Goal: Task Accomplishment & Management: Complete application form

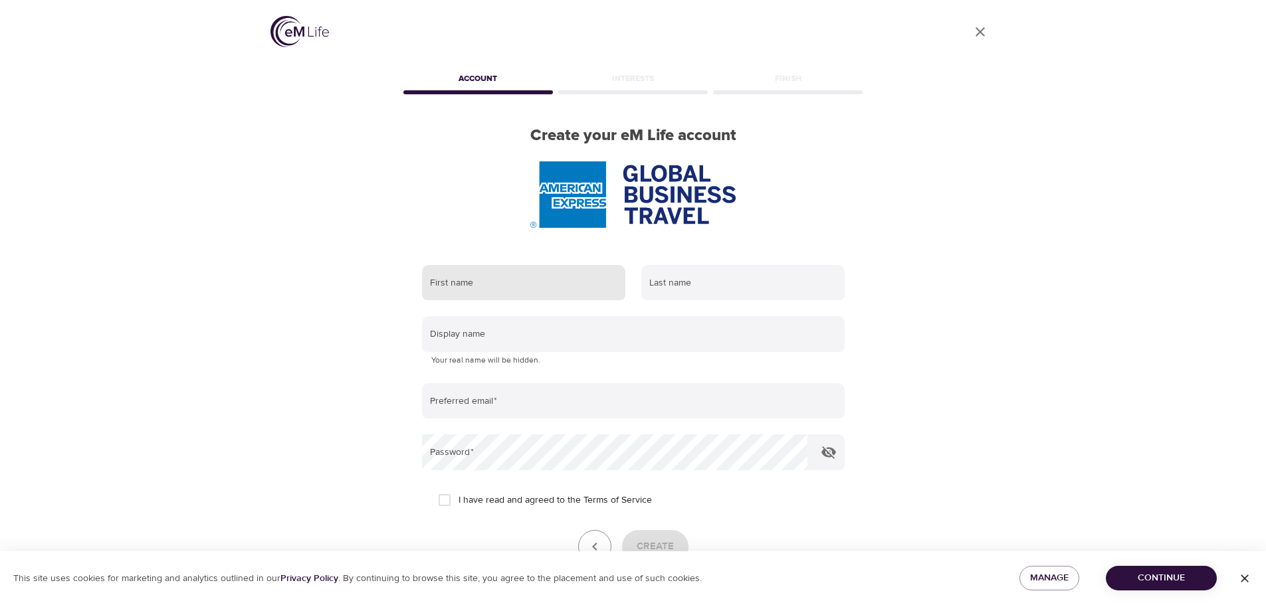
click at [510, 300] on input "text" at bounding box center [523, 283] width 203 height 36
type input "wil"
click at [709, 288] on input "text" at bounding box center [742, 283] width 203 height 36
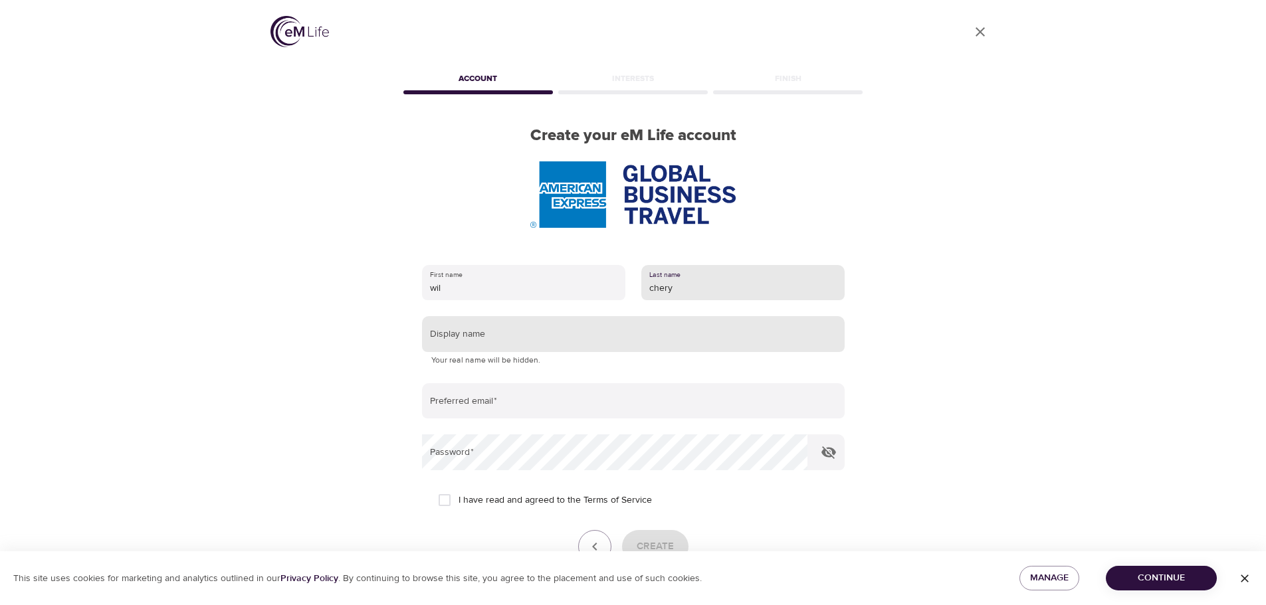
type input "chery"
click at [706, 341] on input "text" at bounding box center [633, 334] width 423 height 36
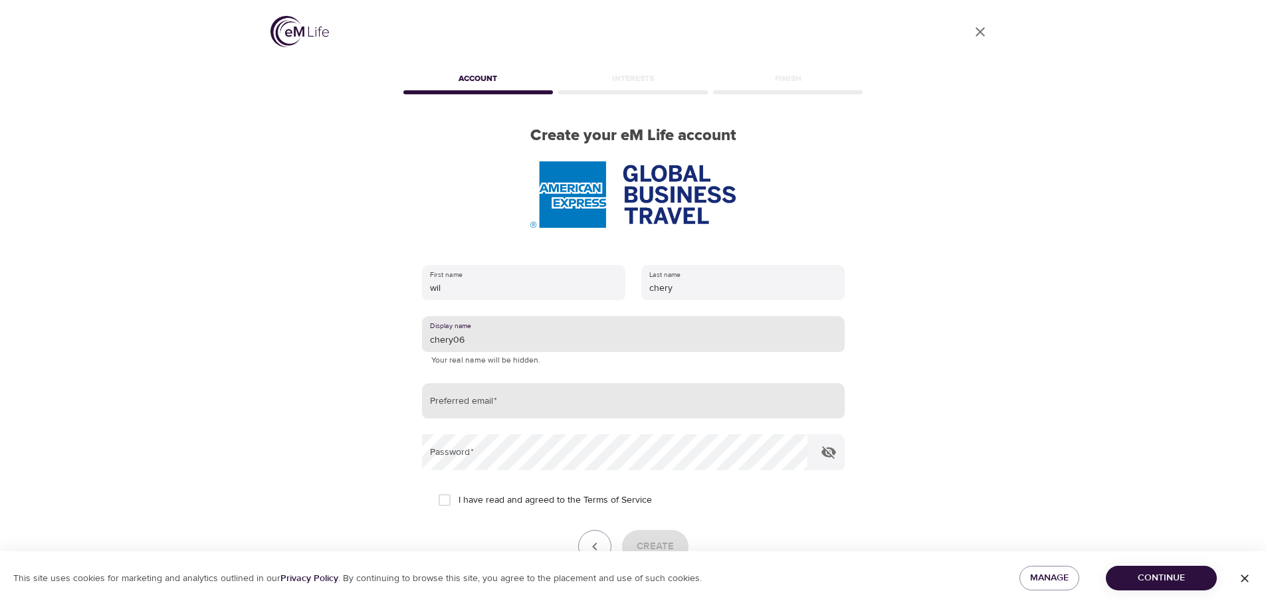
type input "chery06"
click at [663, 402] on input "email" at bounding box center [633, 401] width 423 height 36
type input "[EMAIL_ADDRESS][DOMAIN_NAME]"
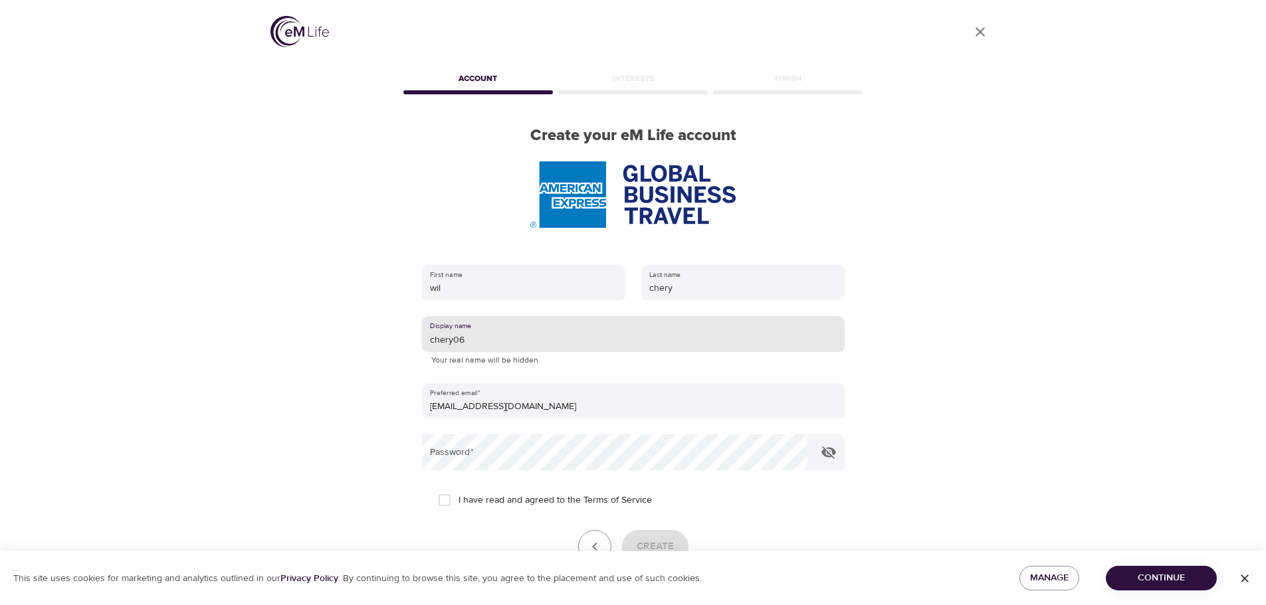
click at [493, 347] on input "chery06" at bounding box center [633, 334] width 423 height 36
type input "chery03"
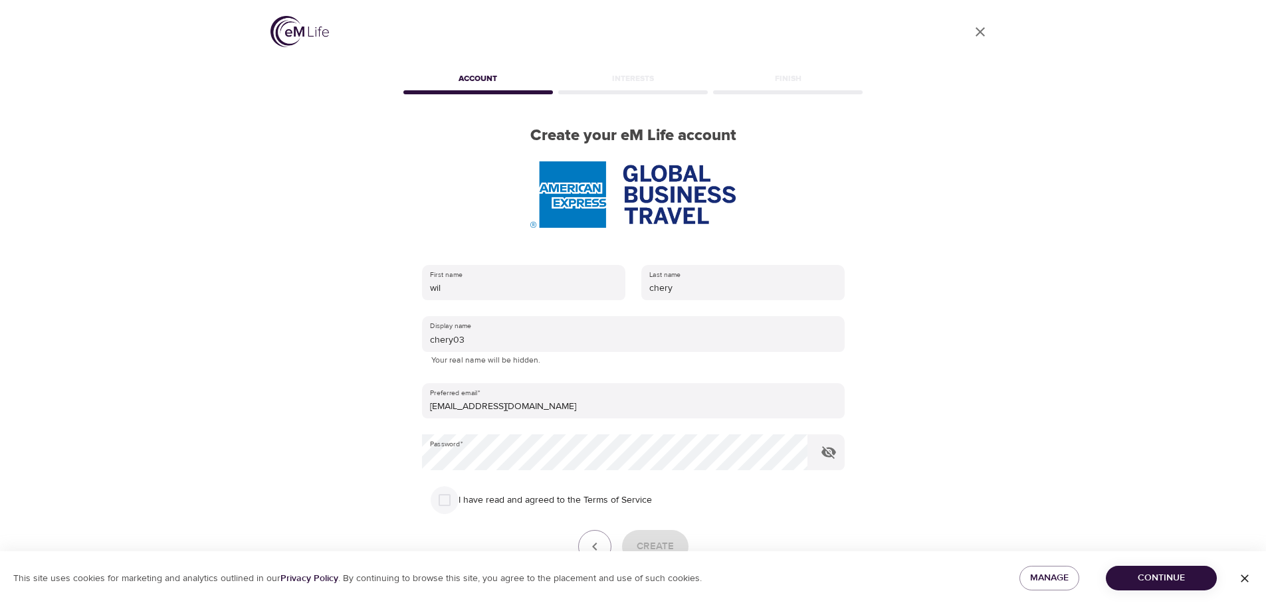
click at [439, 502] on input "I have read and agreed to the Terms of Service" at bounding box center [445, 500] width 28 height 28
checkbox input "true"
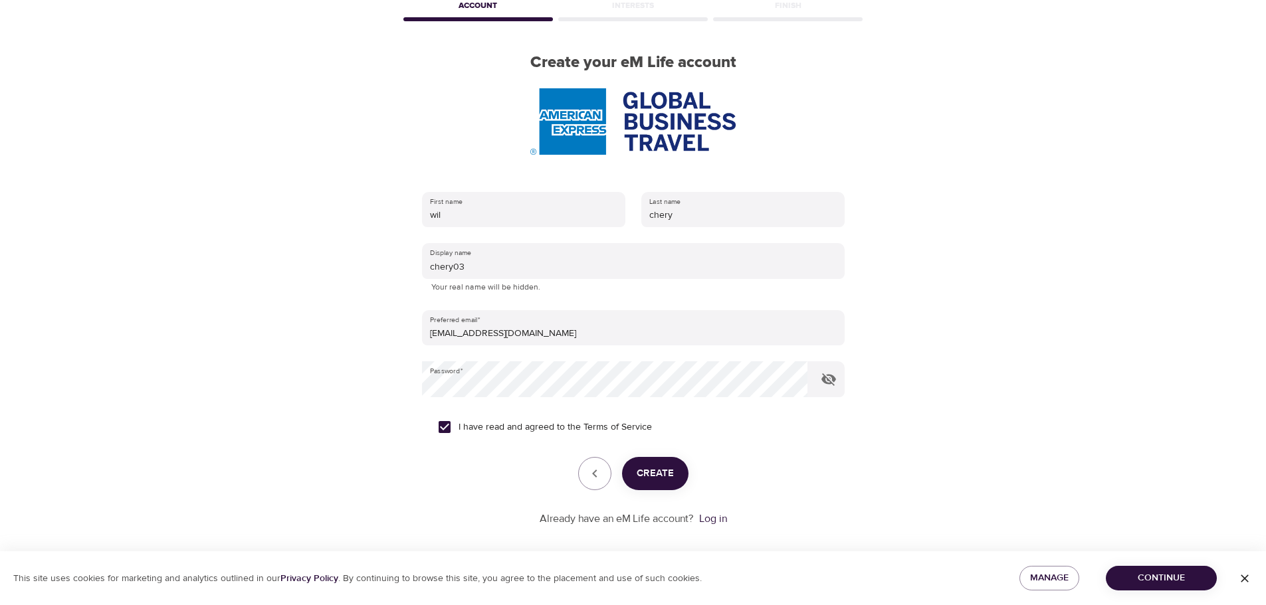
scroll to position [84, 0]
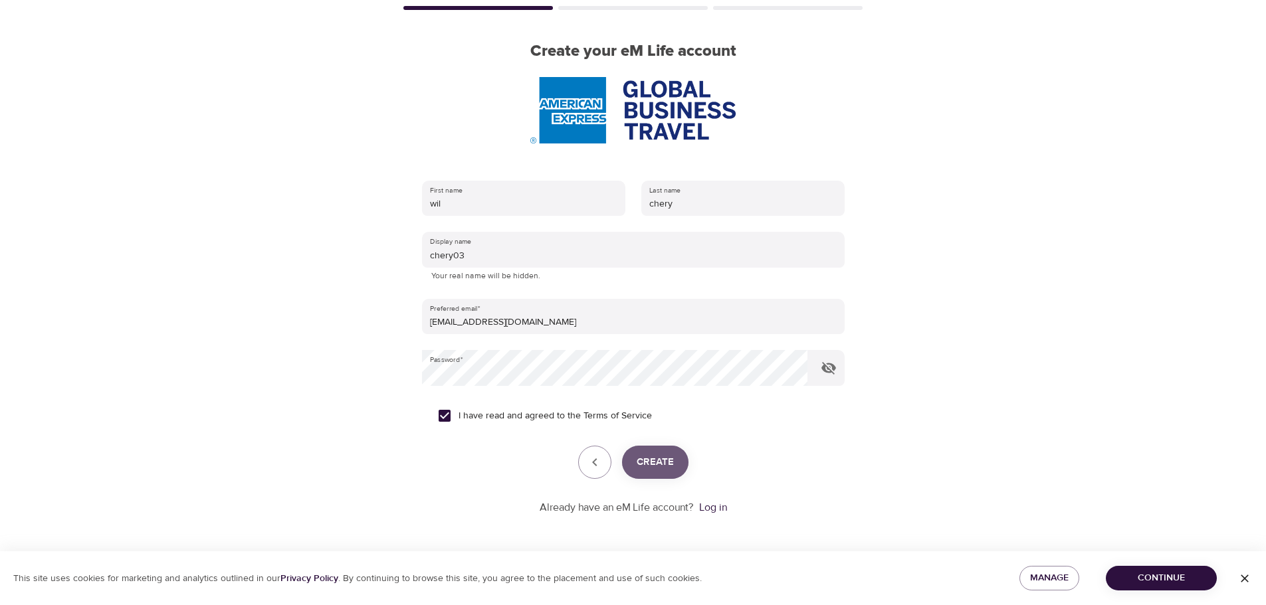
click at [657, 463] on span "Create" at bounding box center [655, 462] width 37 height 17
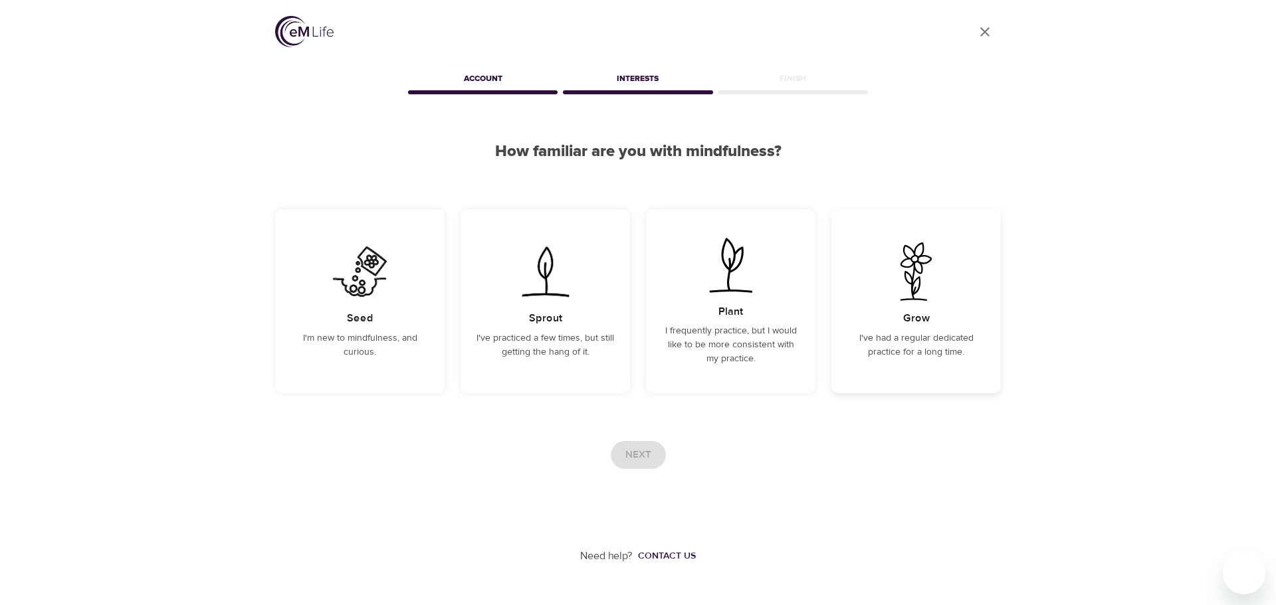
click at [928, 288] on img at bounding box center [916, 272] width 67 height 58
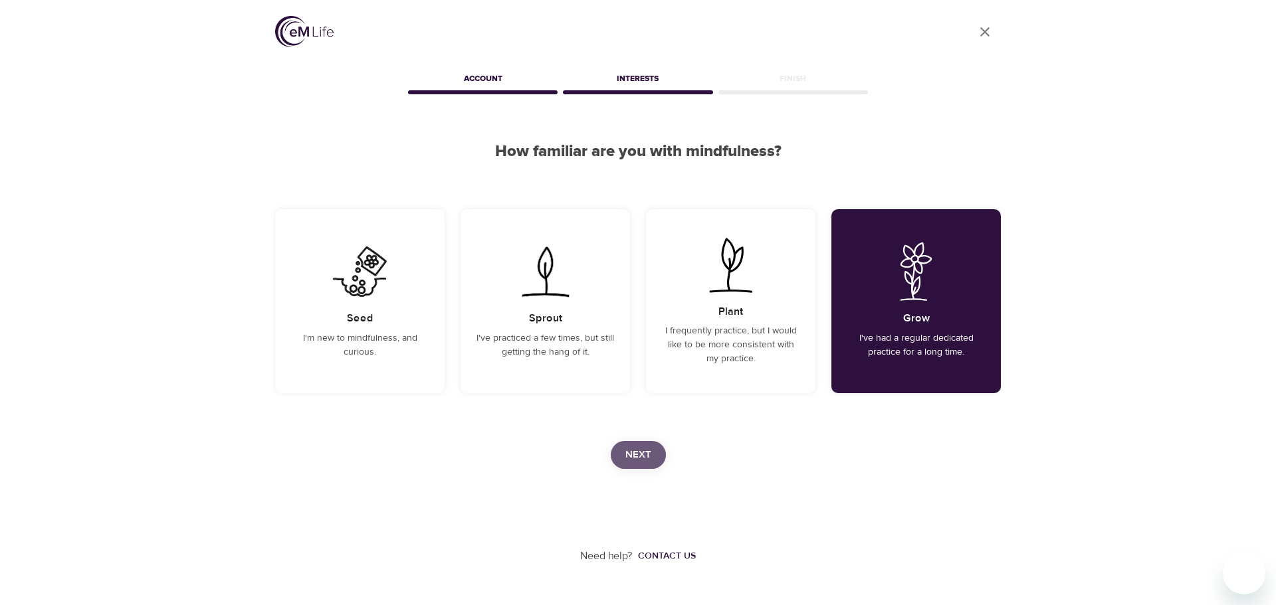
click at [661, 464] on button "Next" at bounding box center [638, 455] width 55 height 28
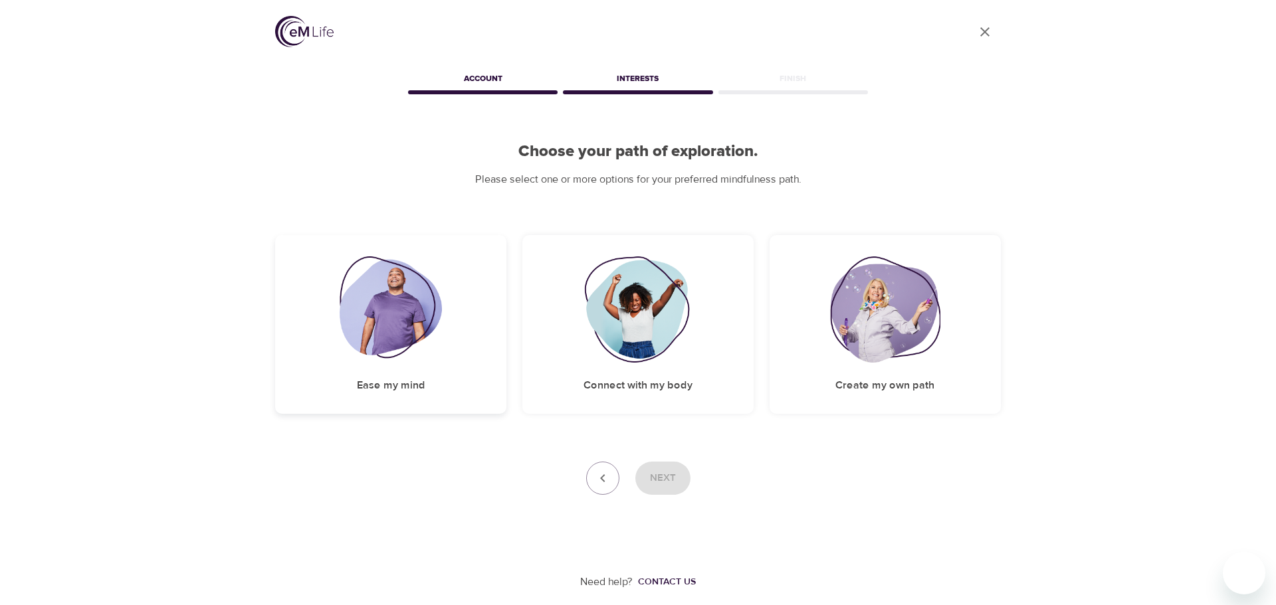
click at [363, 313] on img at bounding box center [391, 310] width 103 height 106
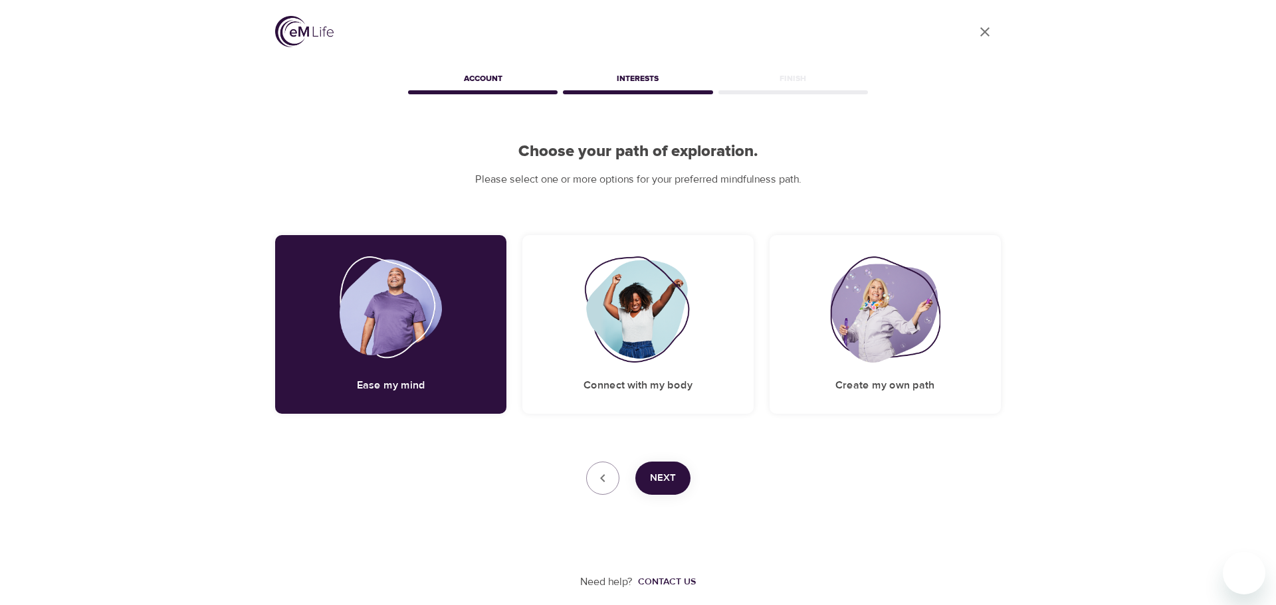
click at [661, 482] on span "Next" at bounding box center [663, 478] width 26 height 17
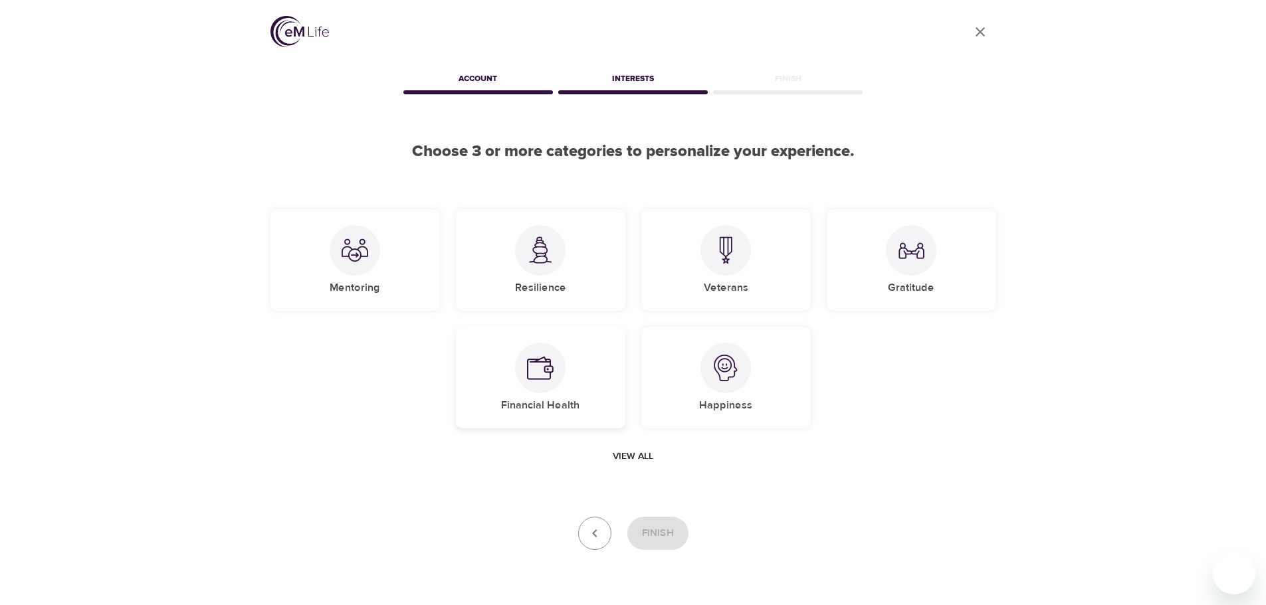
click at [572, 380] on div "Financial Health" at bounding box center [540, 378] width 169 height 102
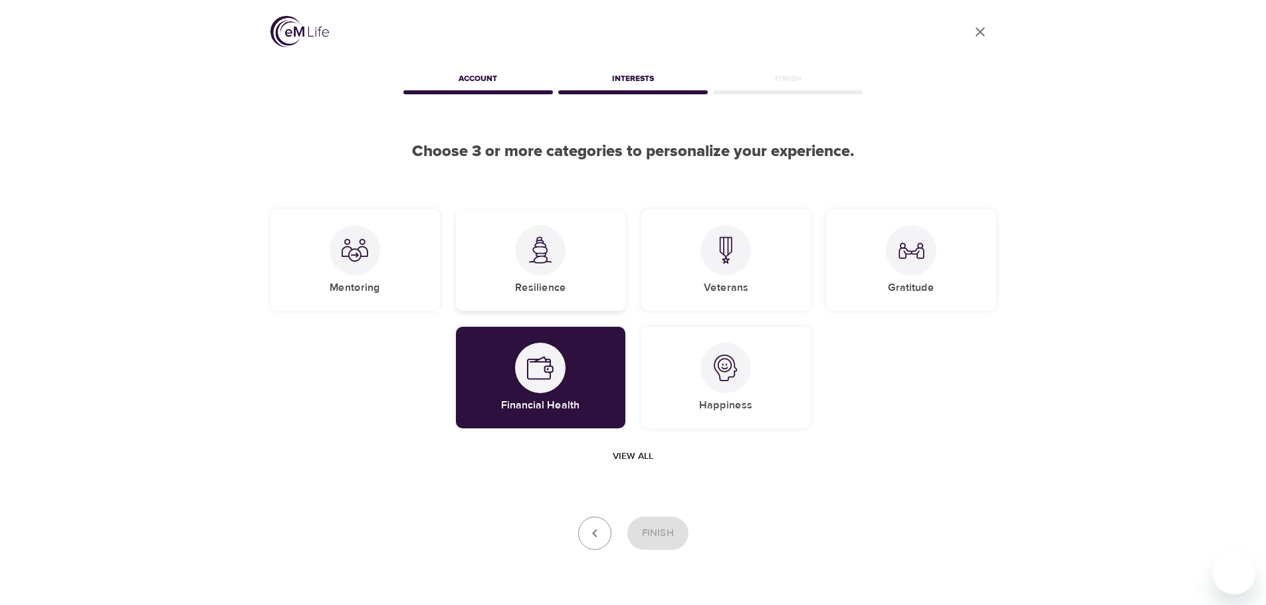
click at [586, 264] on div "Resilience" at bounding box center [540, 260] width 169 height 102
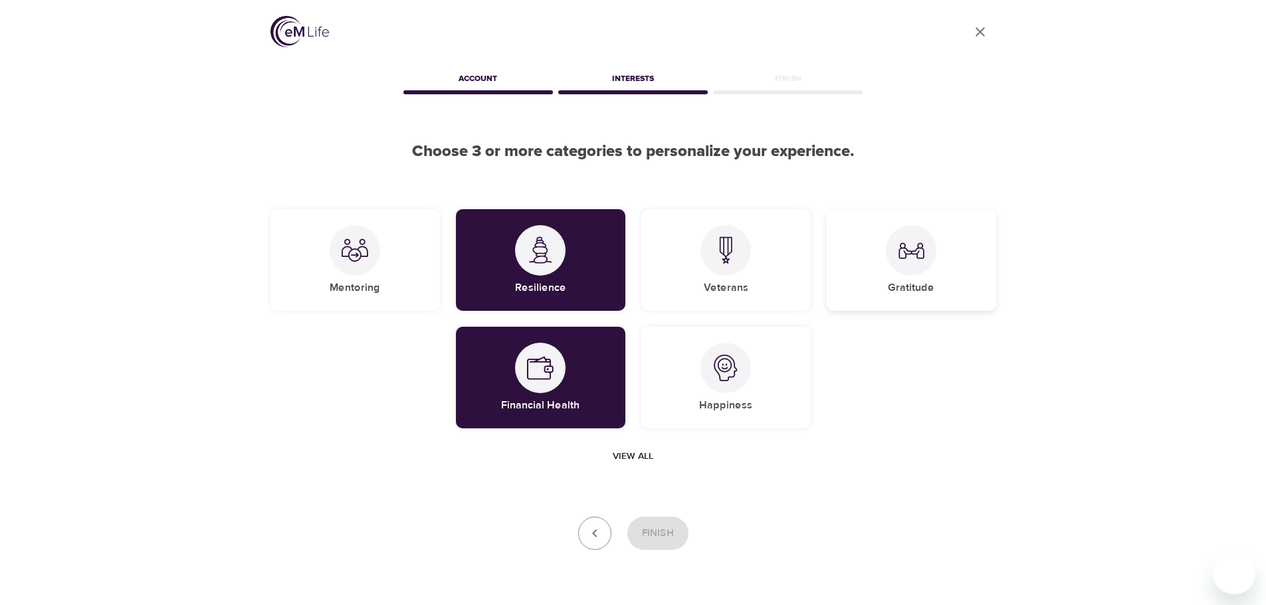
click at [976, 265] on div "Gratitude" at bounding box center [911, 260] width 169 height 102
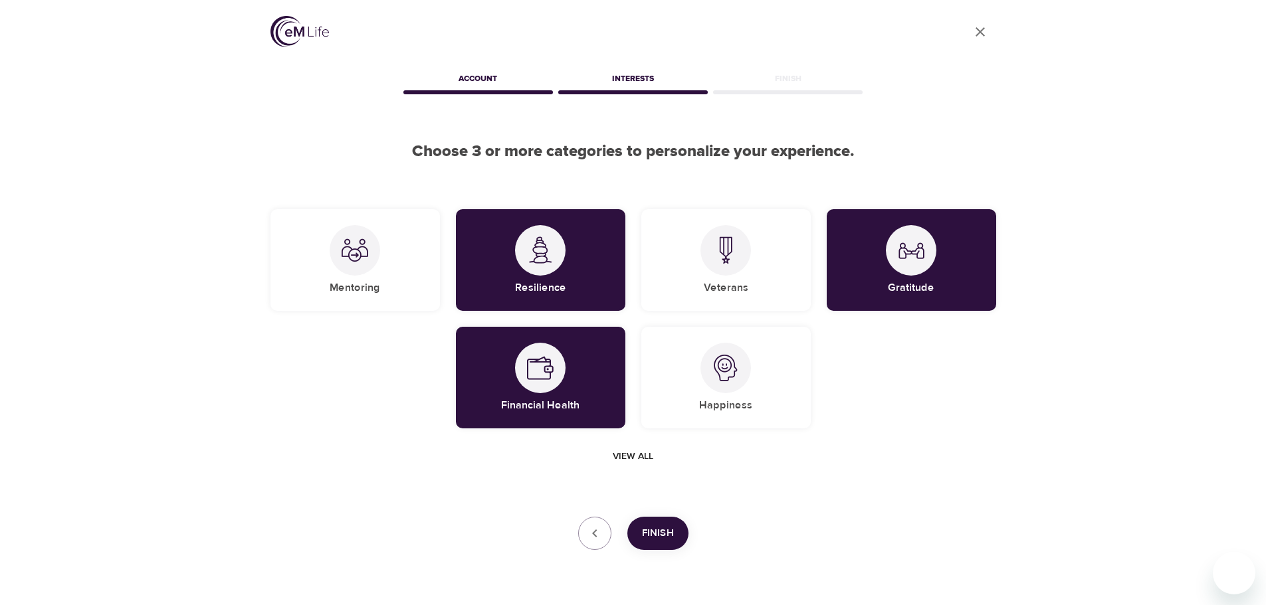
click at [662, 530] on span "Finish" at bounding box center [658, 533] width 32 height 17
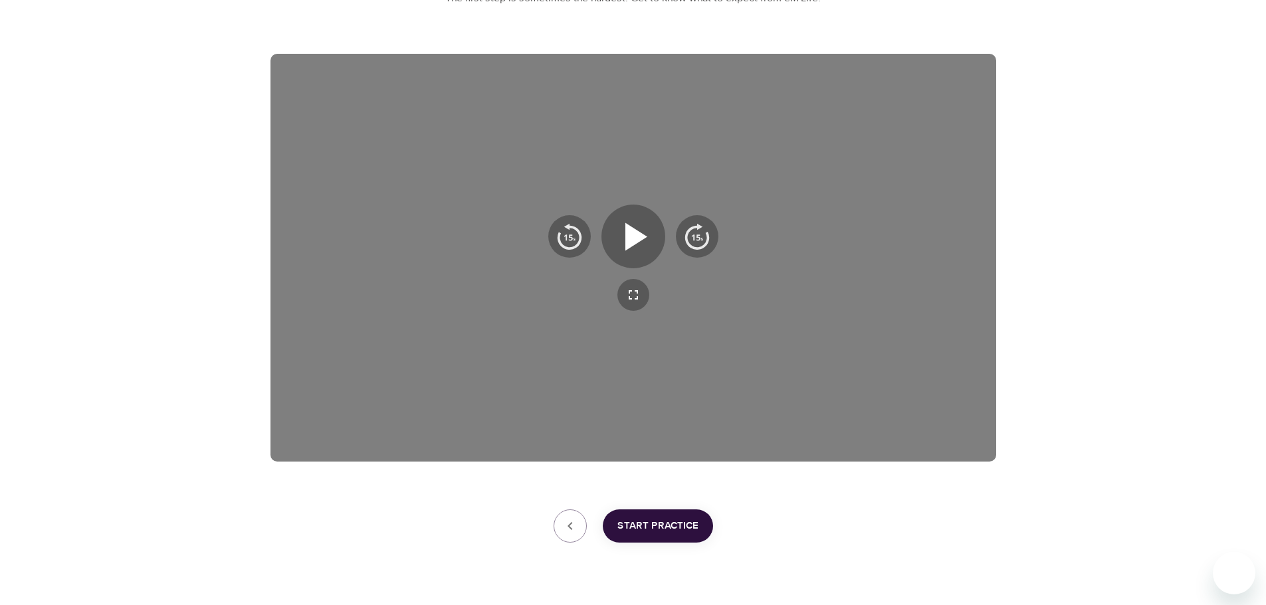
scroll to position [199, 0]
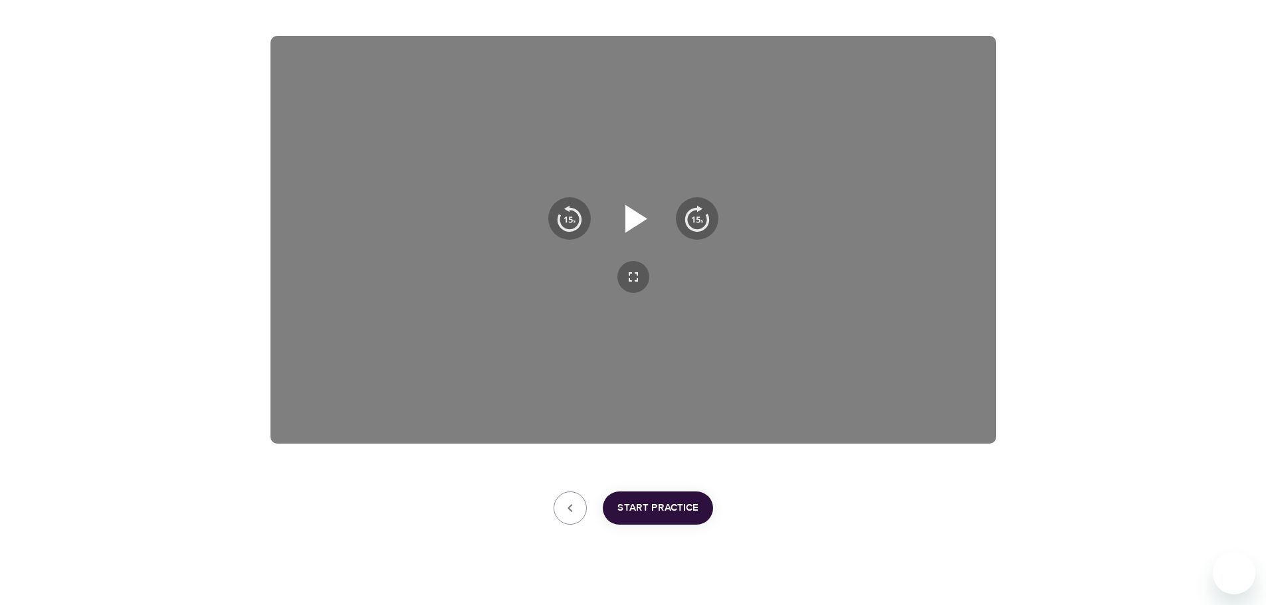
click at [633, 211] on icon "button" at bounding box center [636, 219] width 22 height 28
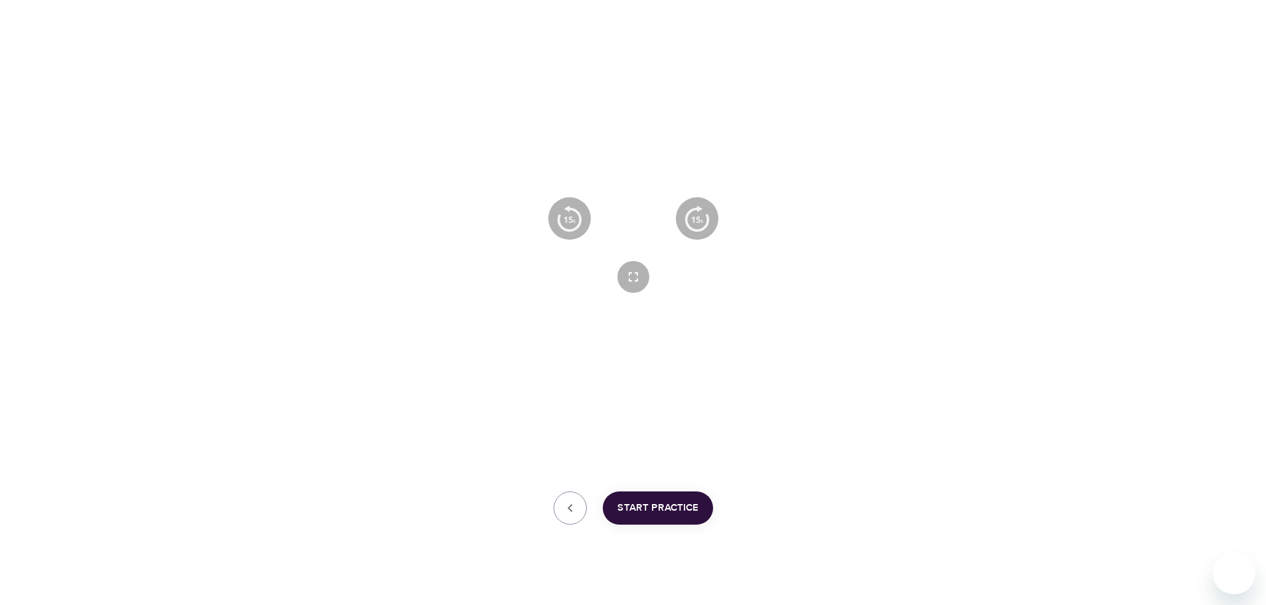
click at [629, 236] on icon "button" at bounding box center [633, 219] width 48 height 48
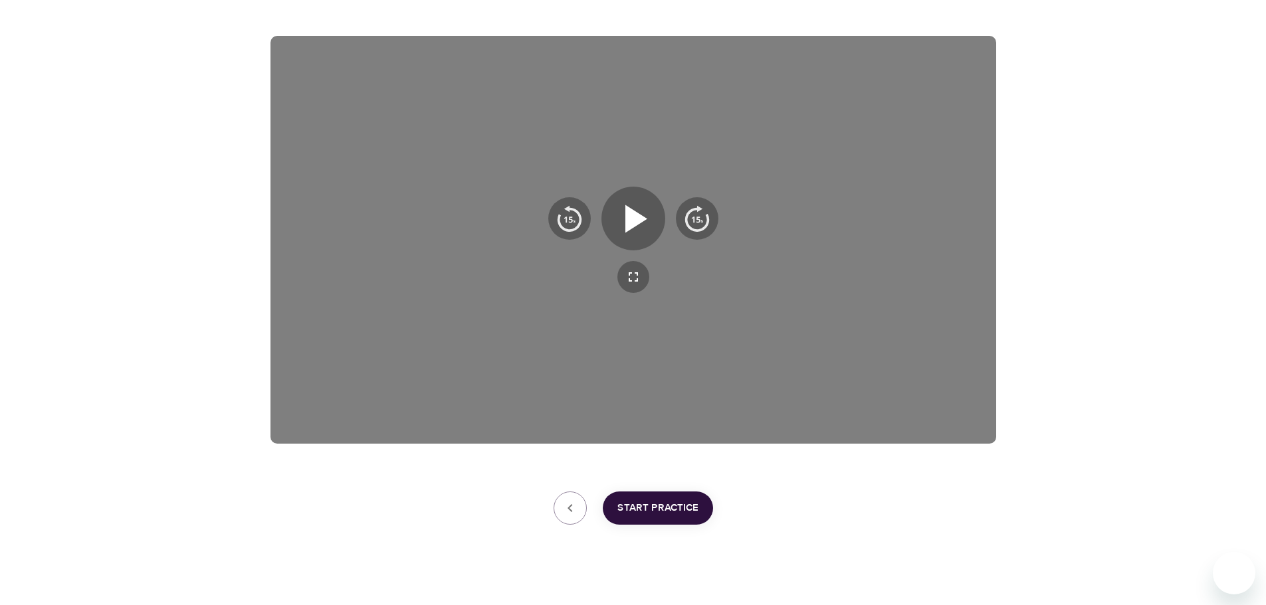
click at [679, 504] on span "Start Practice" at bounding box center [657, 508] width 81 height 17
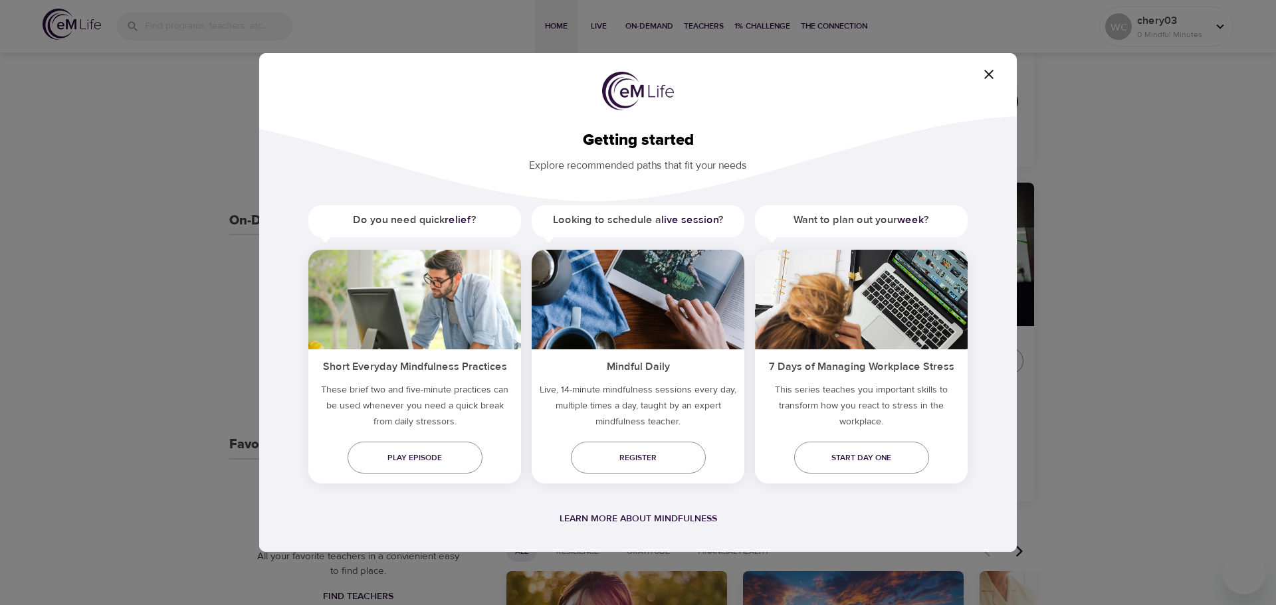
click at [991, 78] on icon "button" at bounding box center [989, 74] width 16 height 16
